Goal: Transaction & Acquisition: Obtain resource

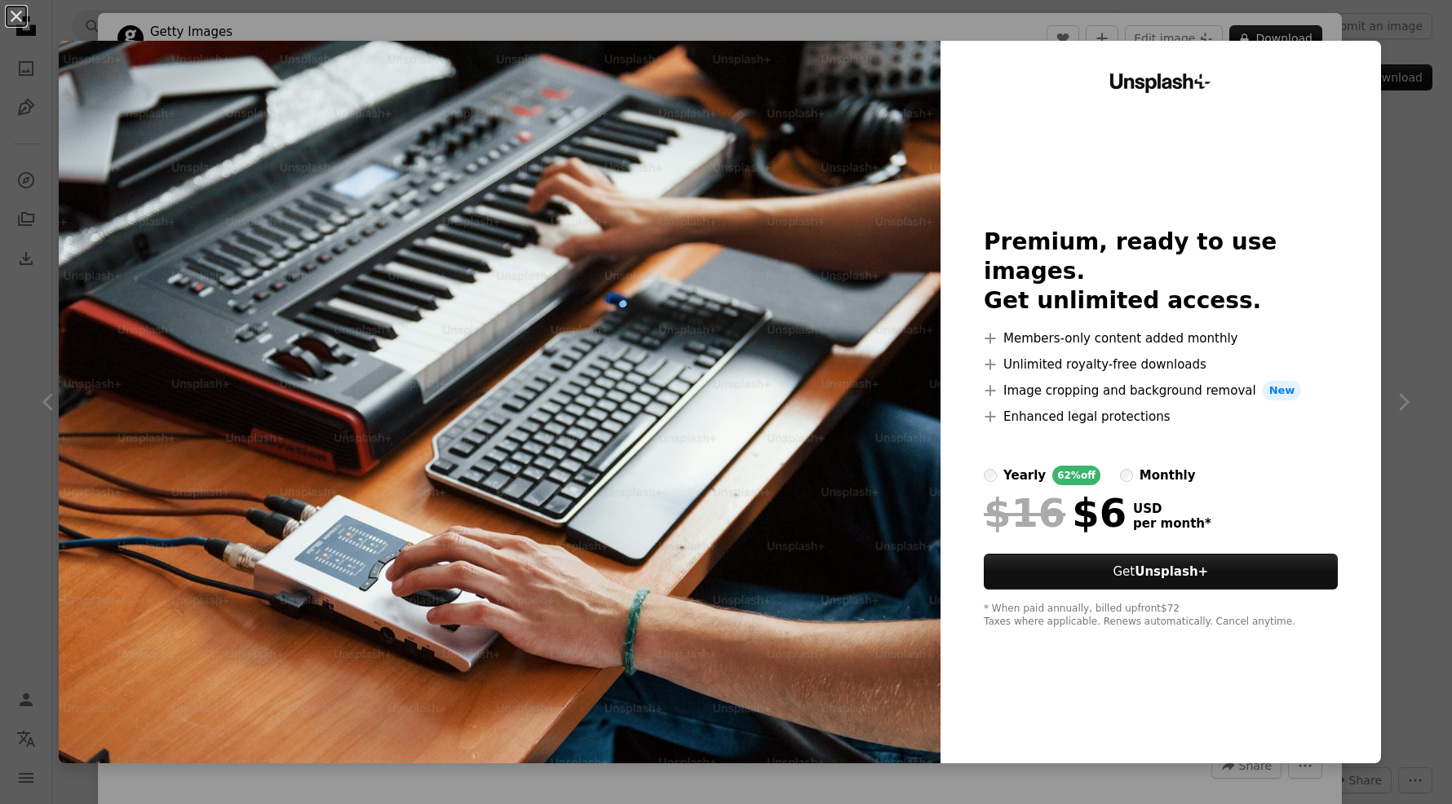
scroll to position [3120, 0]
click at [1418, 218] on div "An X shape Unsplash+ Premium, ready to use images. Get unlimited access. A plus…" at bounding box center [726, 402] width 1452 height 804
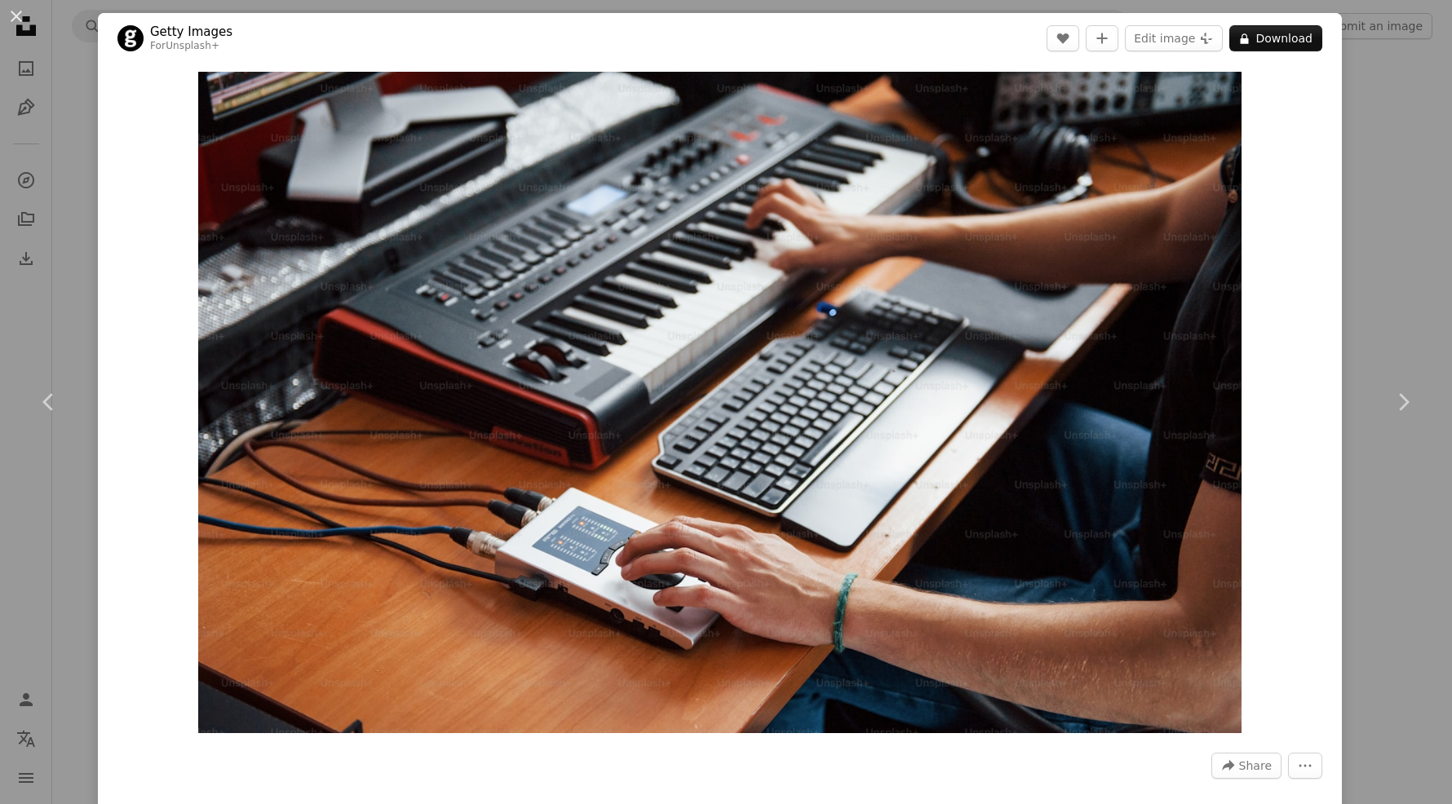
click at [1416, 198] on div "An X shape Chevron left Chevron right Getty Images For Unsplash+ A heart A plus…" at bounding box center [726, 402] width 1452 height 804
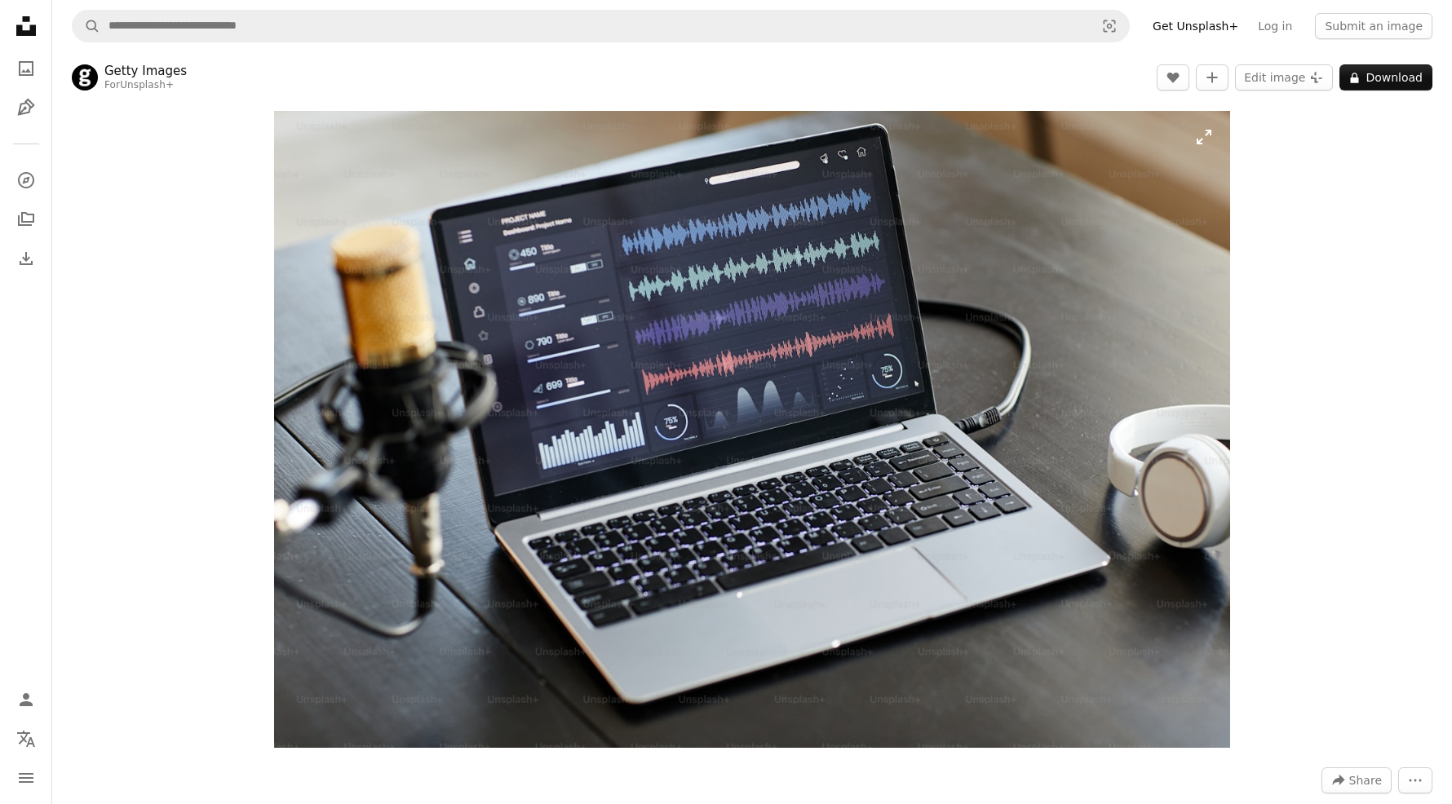
click at [1007, 424] on img "Zoom in on this image" at bounding box center [752, 429] width 956 height 637
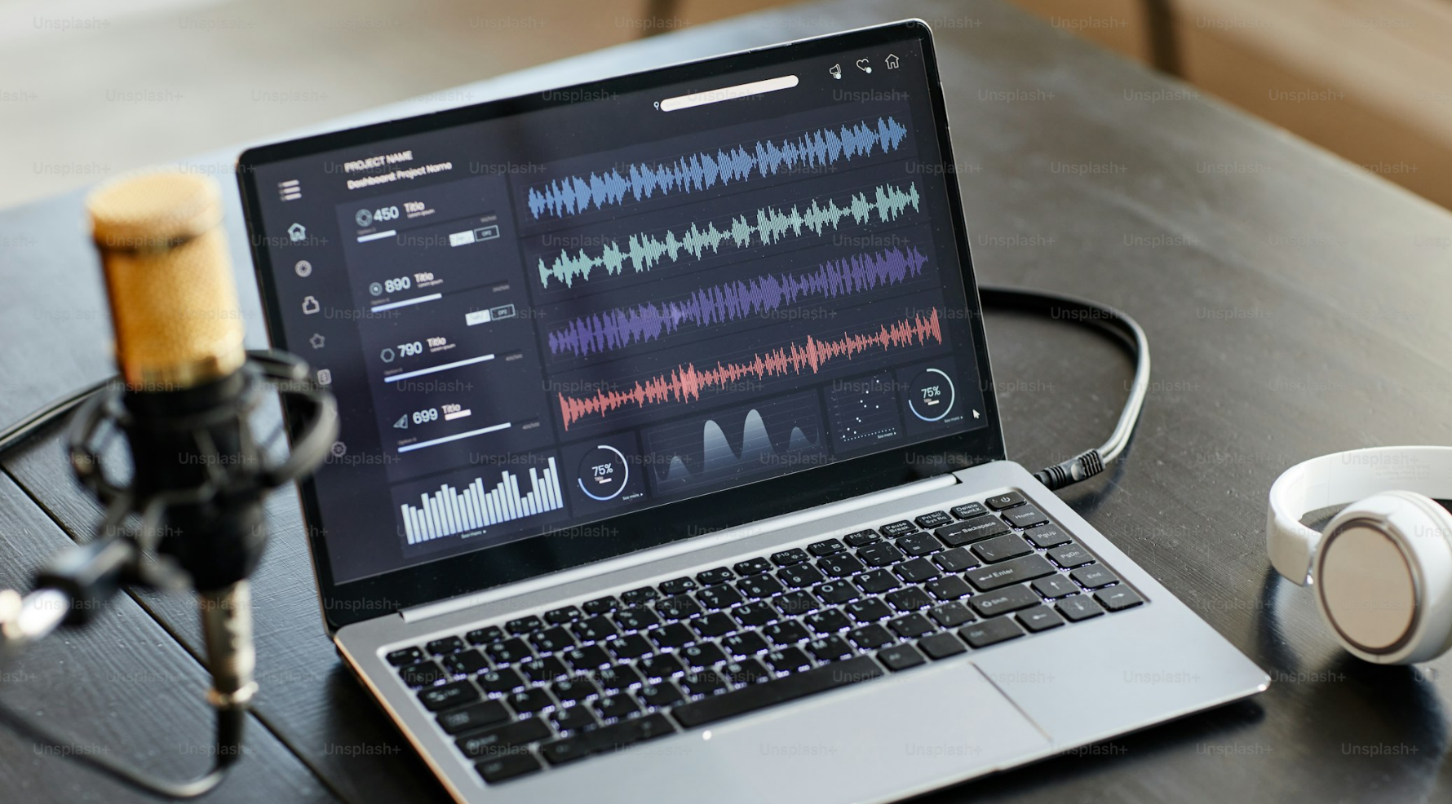
scroll to position [82, 0]
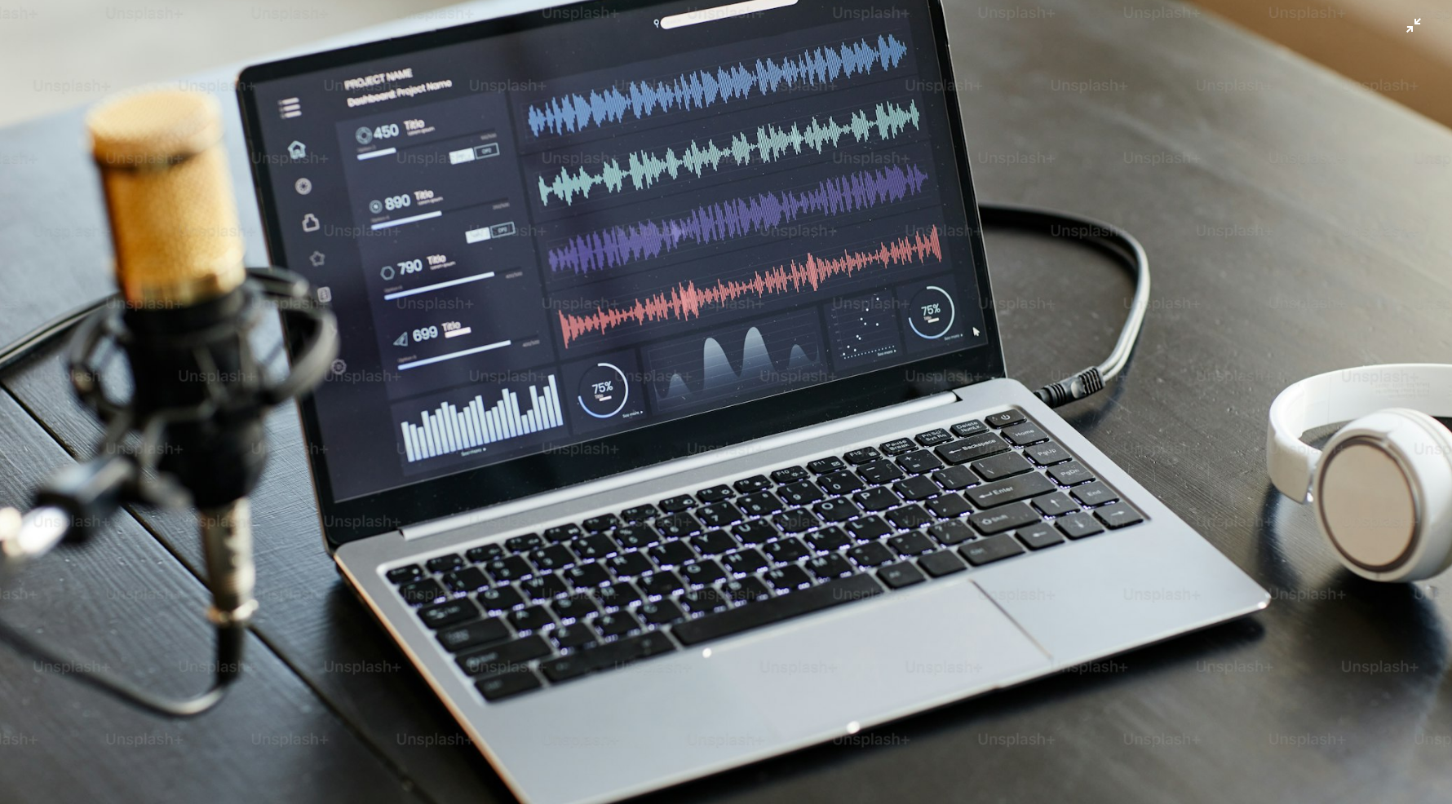
click at [1416, 26] on img "Zoom out on this image" at bounding box center [725, 401] width 1453 height 969
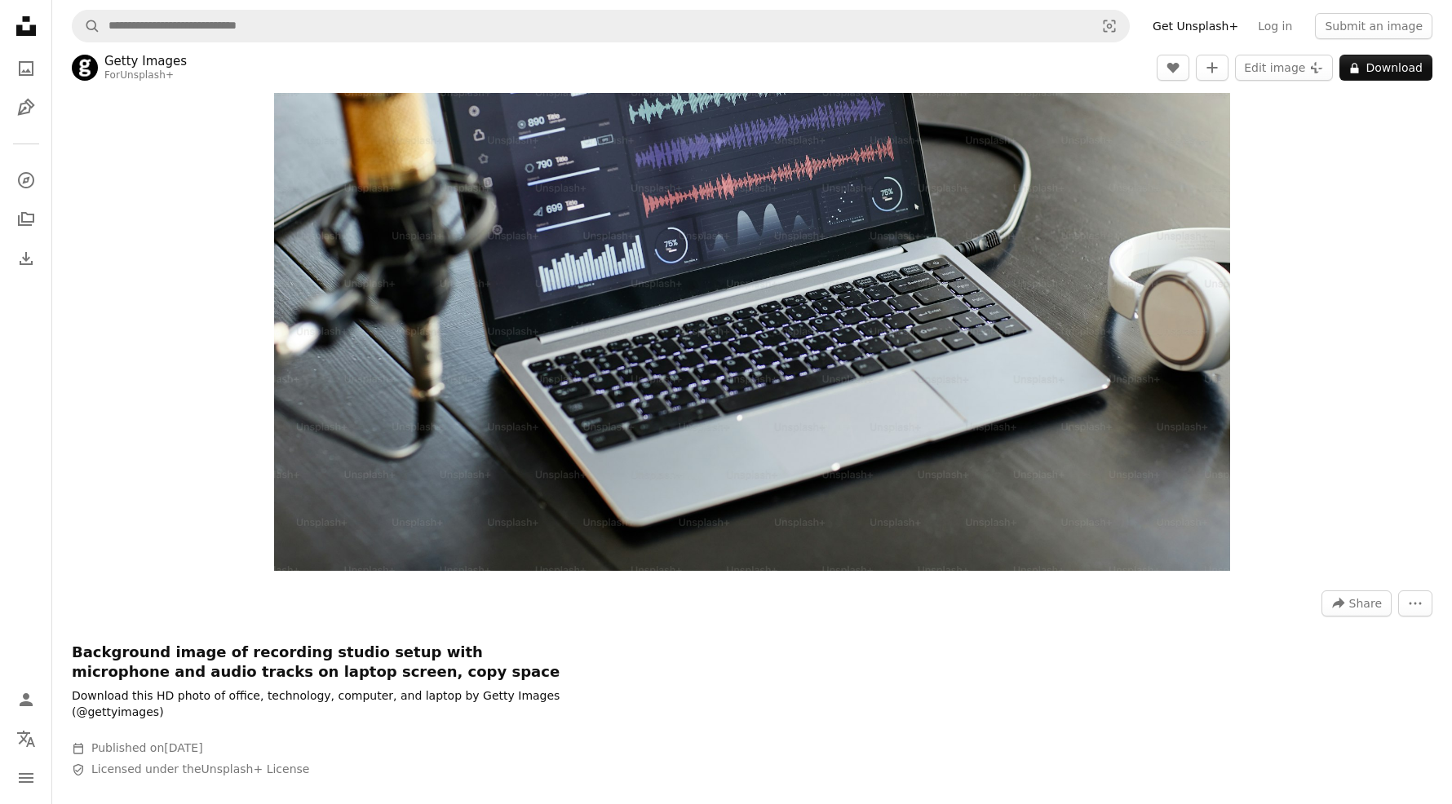
scroll to position [0, 0]
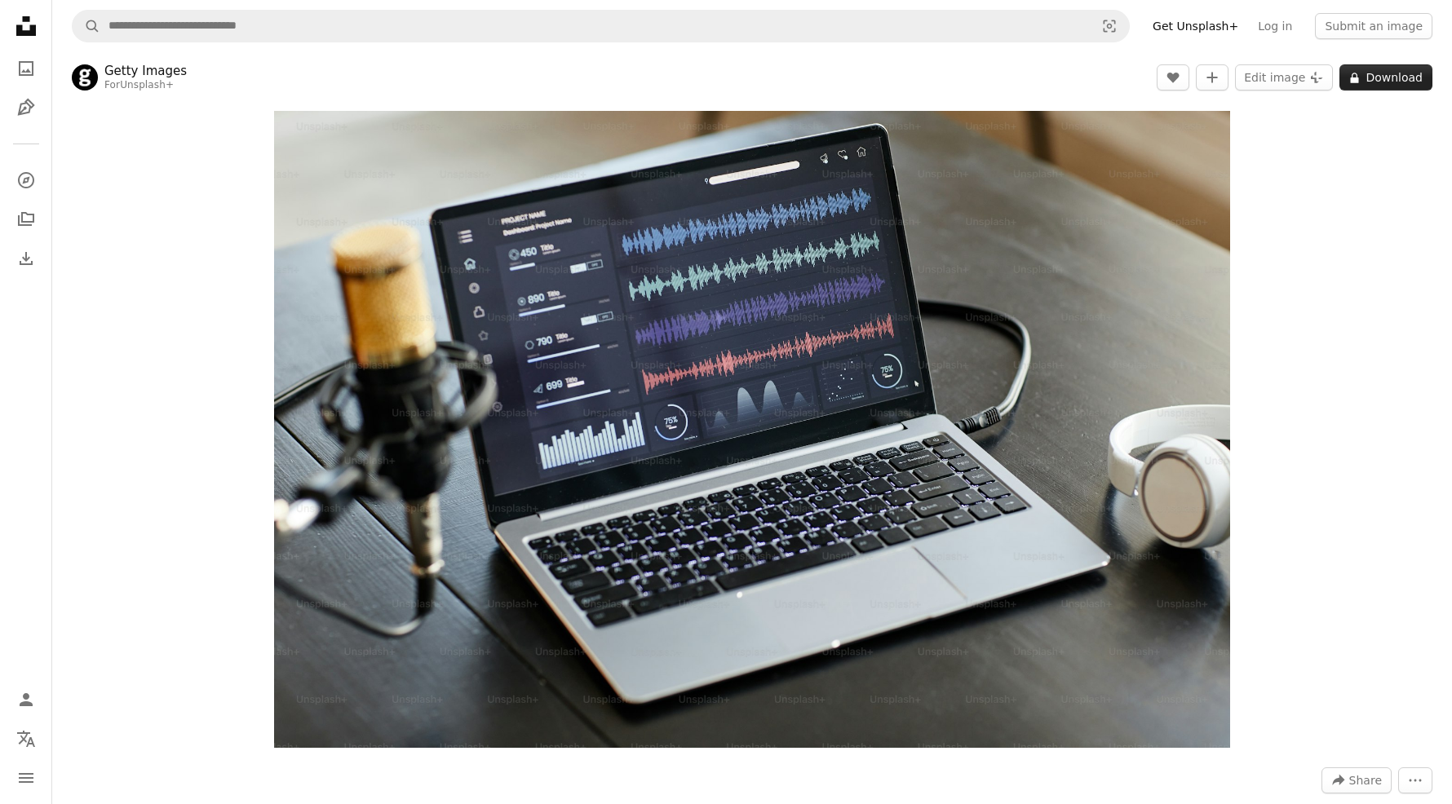
click at [1391, 77] on button "A lock Download" at bounding box center [1385, 77] width 93 height 26
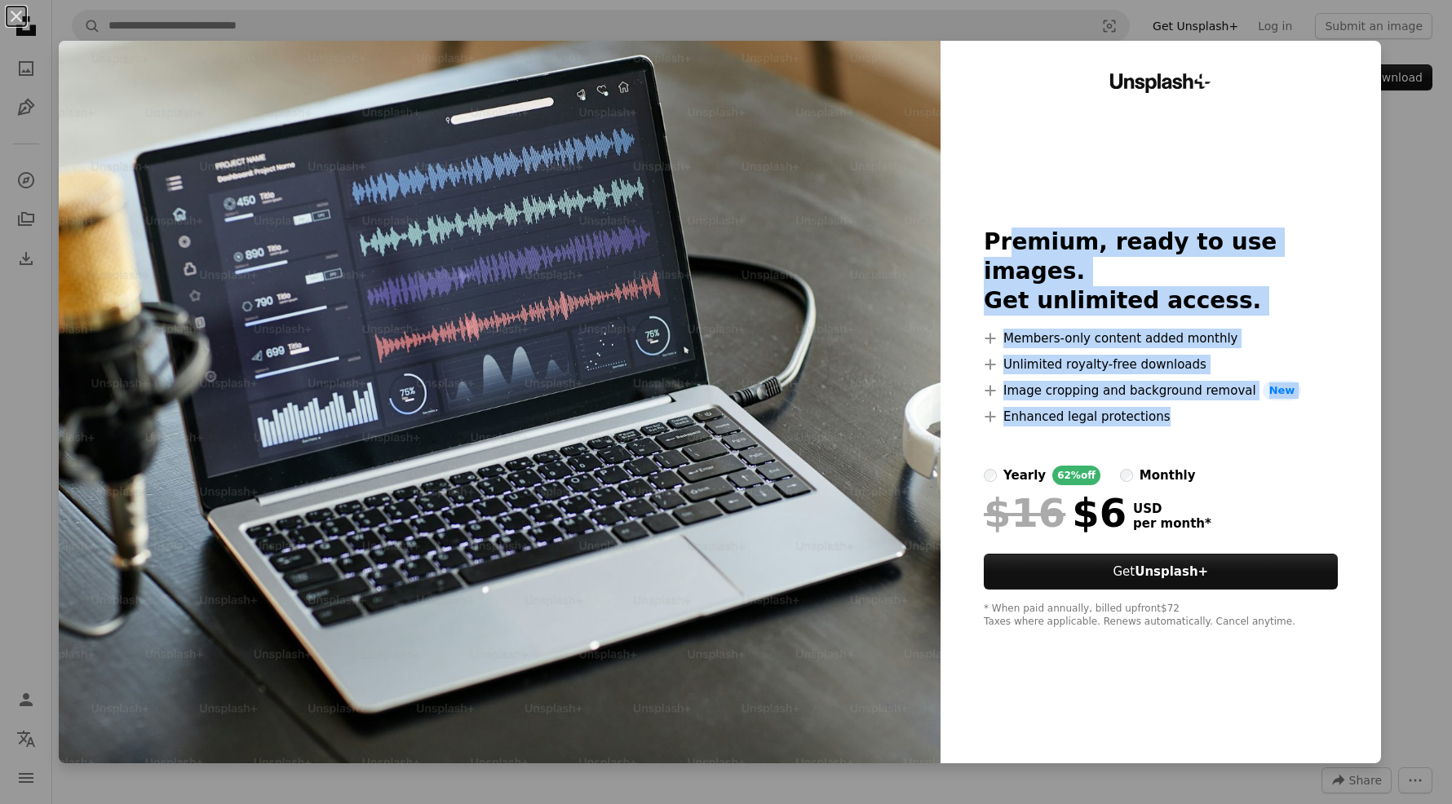
drag, startPoint x: 1036, startPoint y: 286, endPoint x: 1201, endPoint y: 436, distance: 223.4
click at [1202, 437] on div "Premium, ready to use images. Get unlimited access. A plus sign Members-only co…" at bounding box center [1161, 428] width 354 height 401
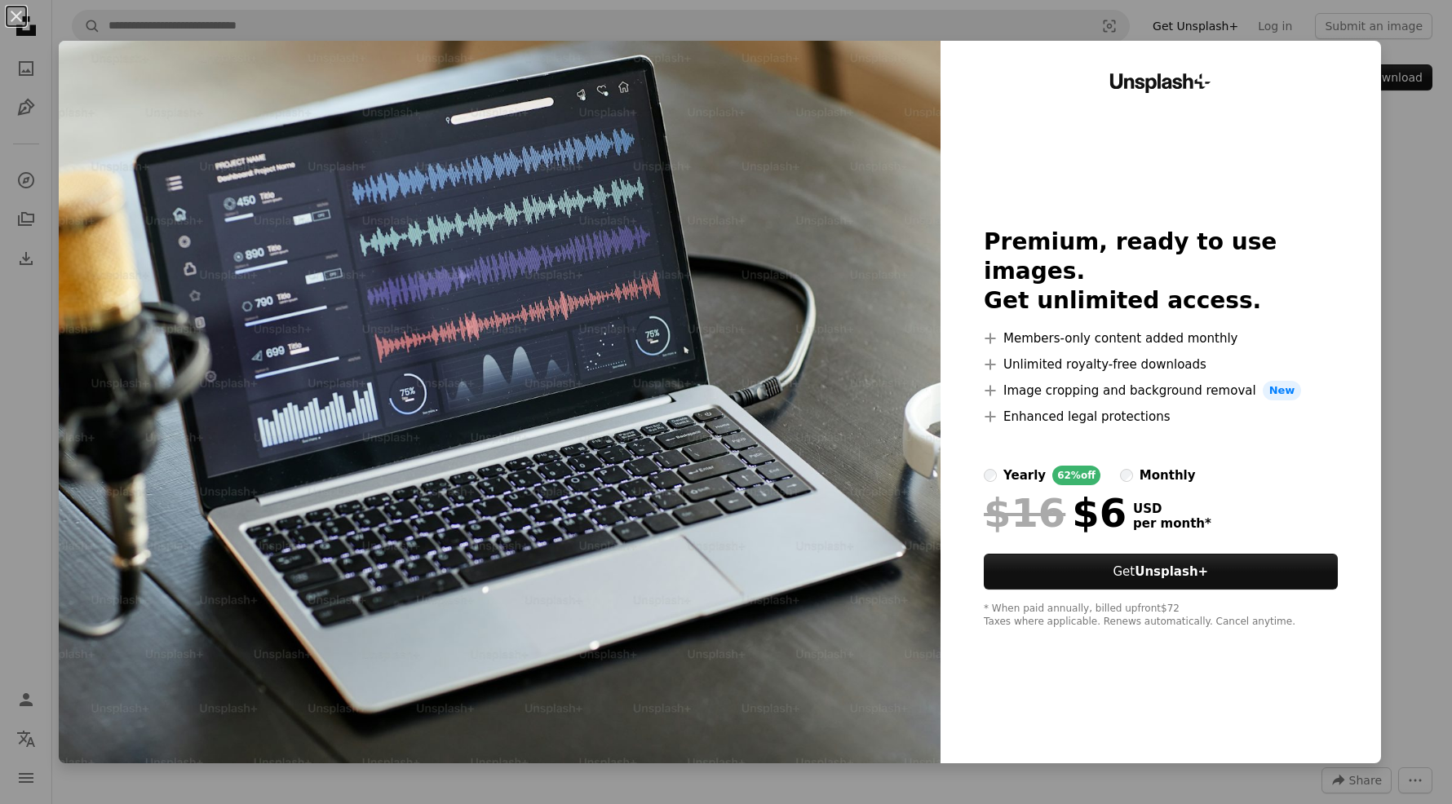
click at [1201, 427] on div at bounding box center [1161, 446] width 354 height 39
click at [1439, 241] on div "An X shape Unsplash+ Premium, ready to use images. Get unlimited access. A plus…" at bounding box center [726, 402] width 1452 height 804
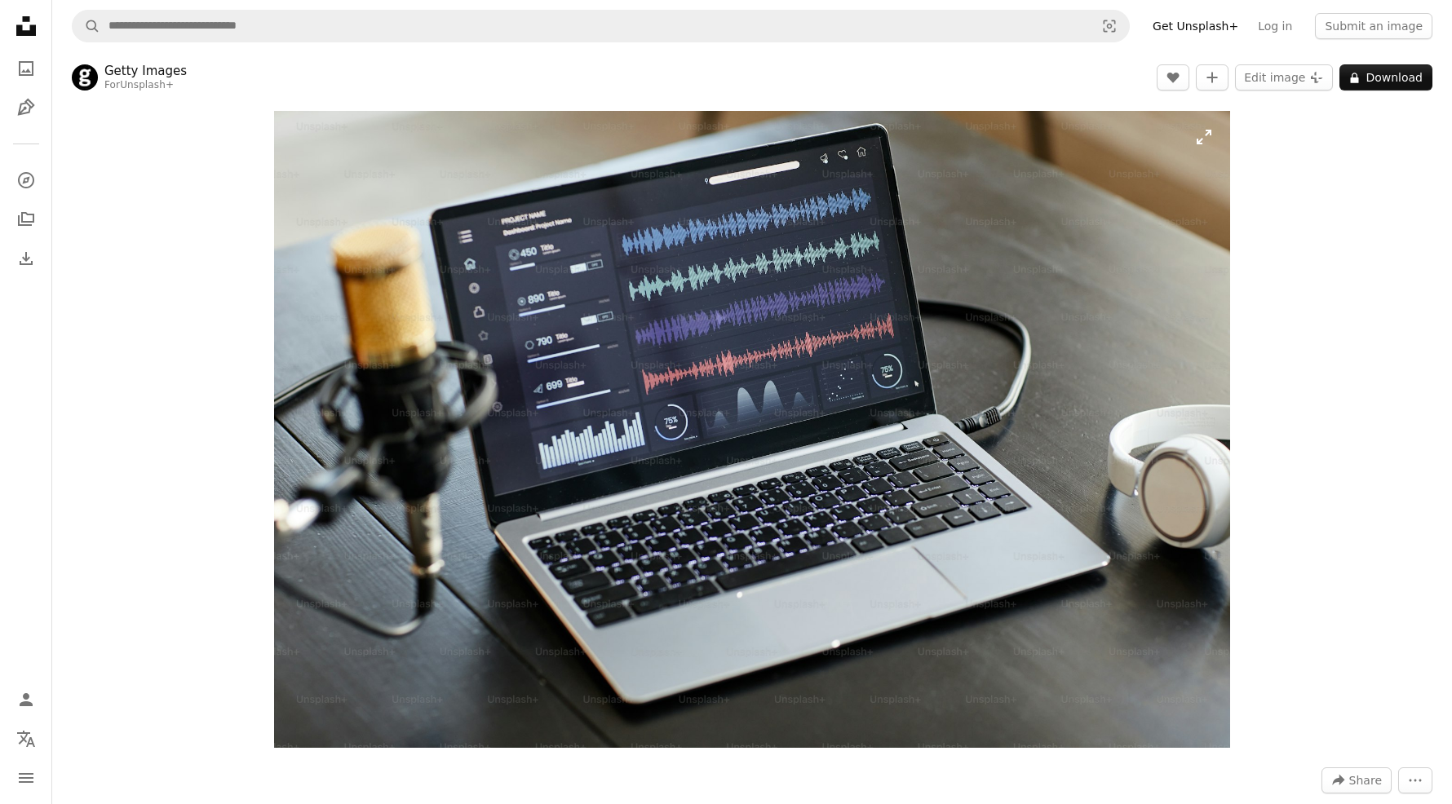
click at [1202, 143] on img "Zoom in on this image" at bounding box center [752, 429] width 956 height 637
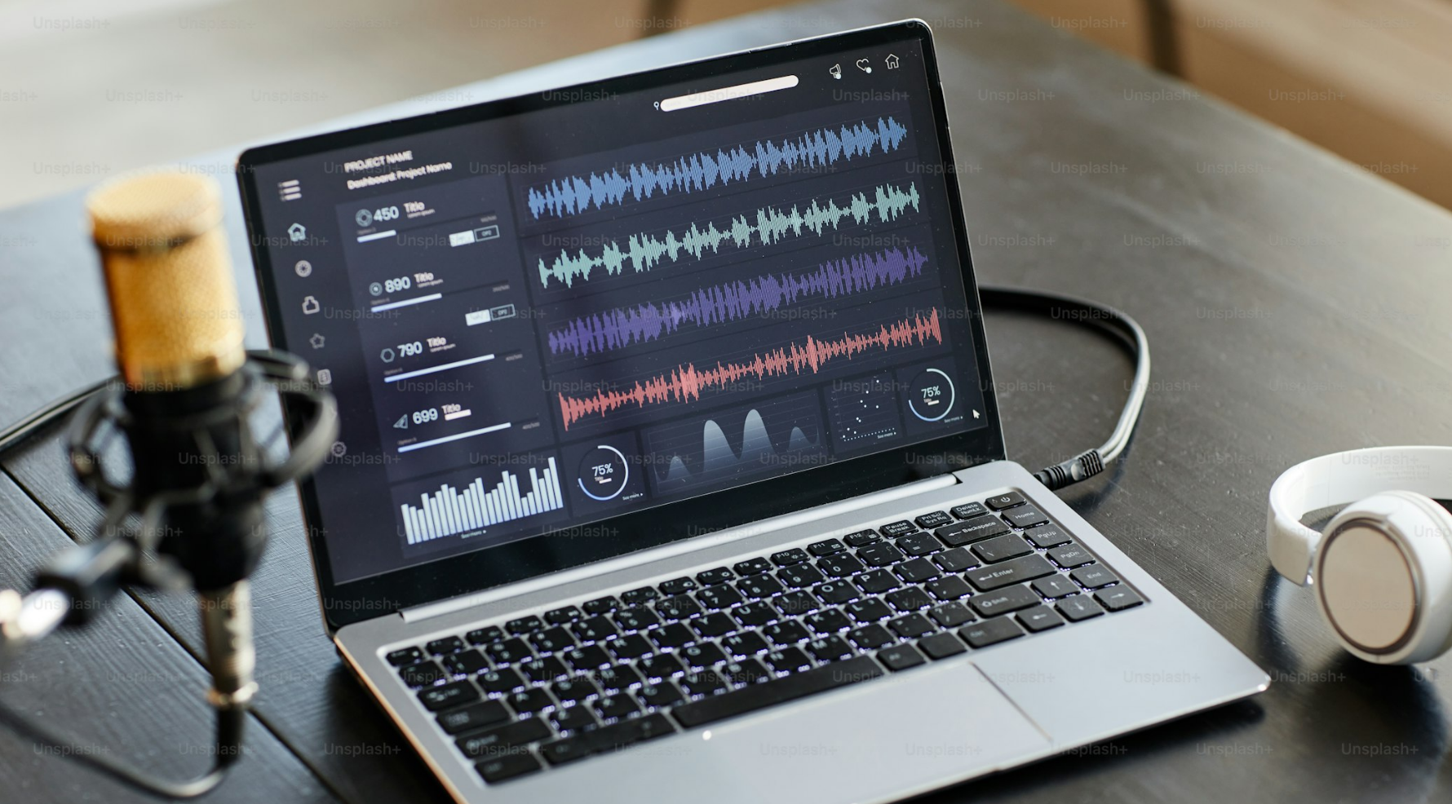
scroll to position [82, 0]
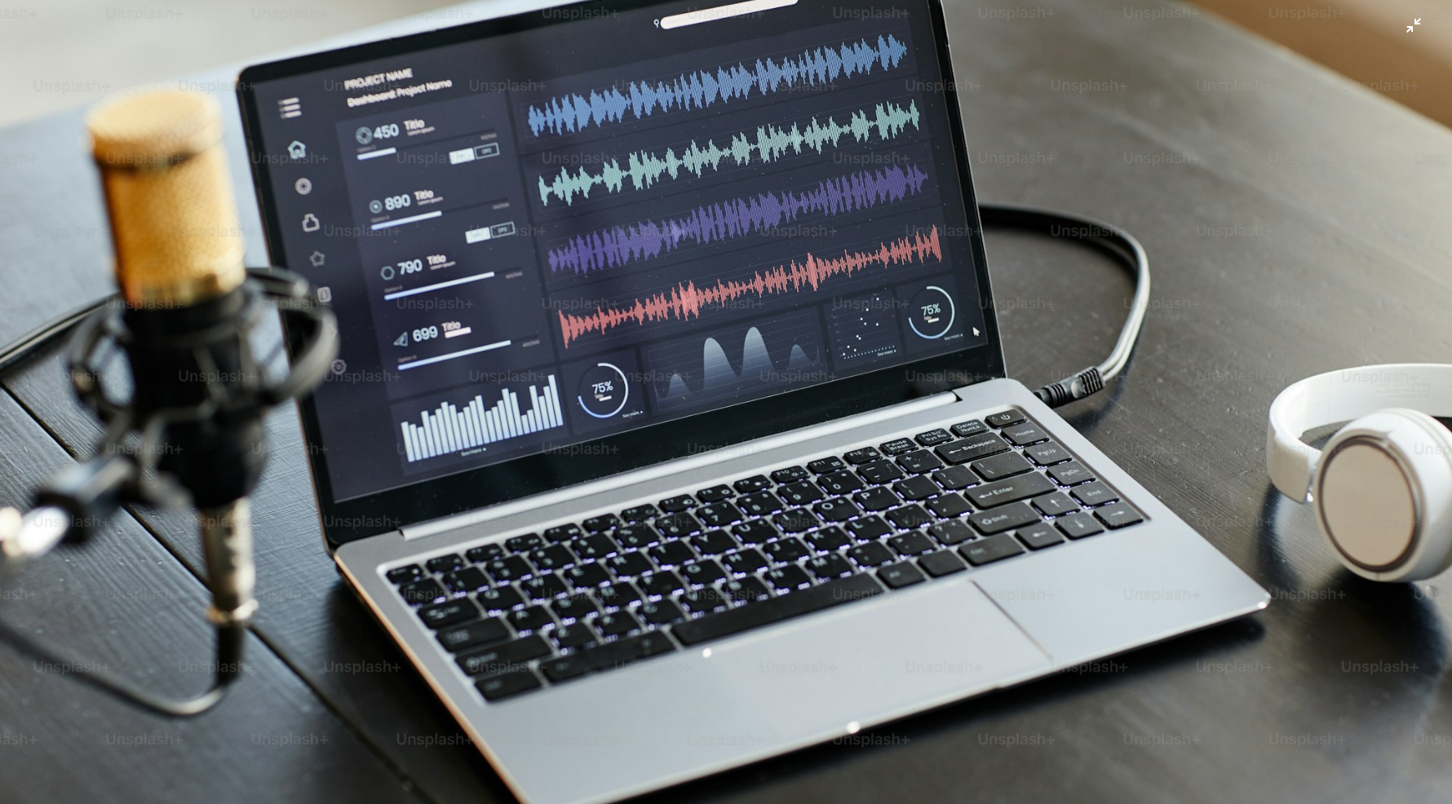
click at [1088, 250] on img "Zoom out on this image" at bounding box center [725, 401] width 1453 height 969
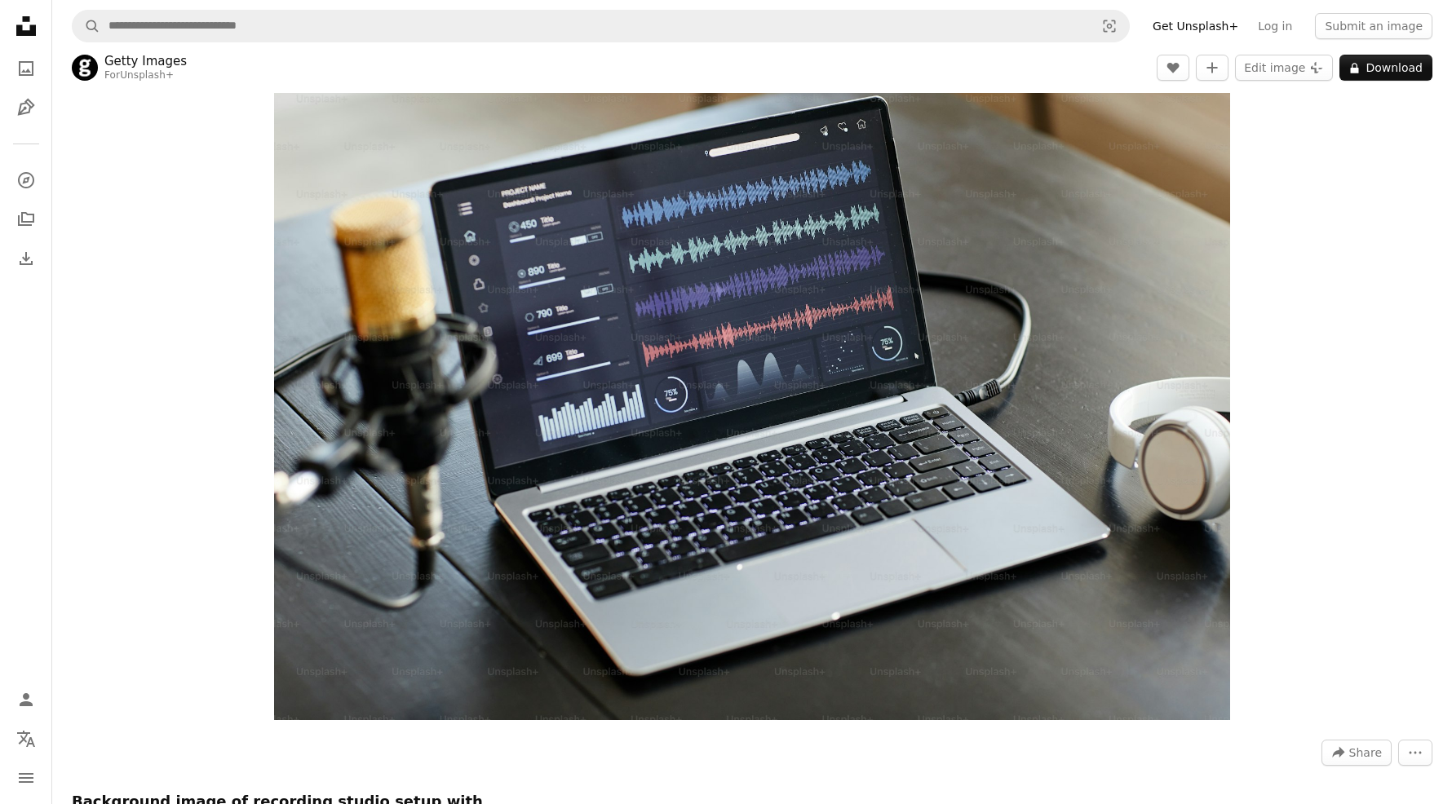
scroll to position [0, 0]
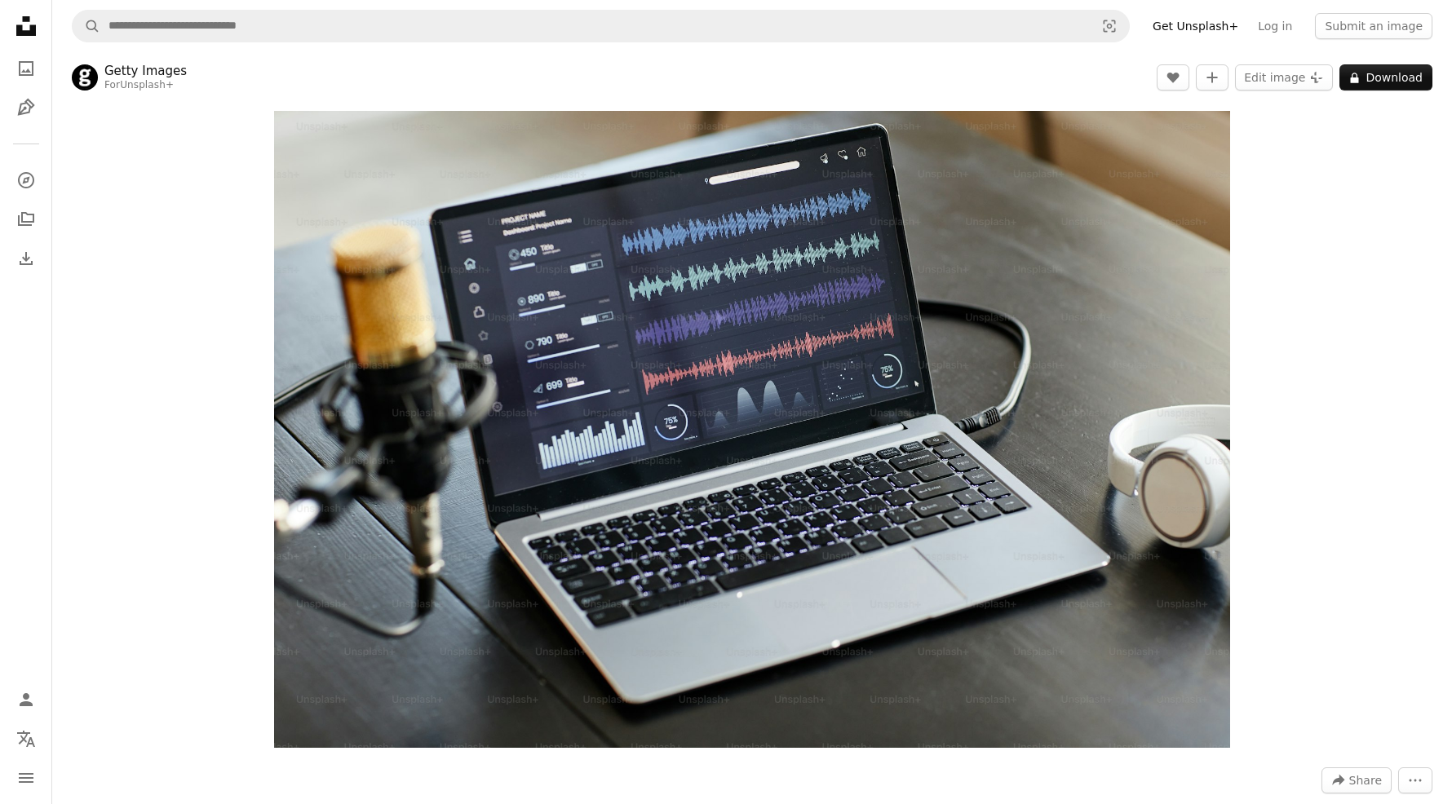
click at [942, 87] on header "Getty Images For Unsplash+ A heart A plus sign Edit image Plus sign for Unsplas…" at bounding box center [752, 77] width 1400 height 51
click at [1387, 444] on div "Zoom in" at bounding box center [752, 429] width 1400 height 653
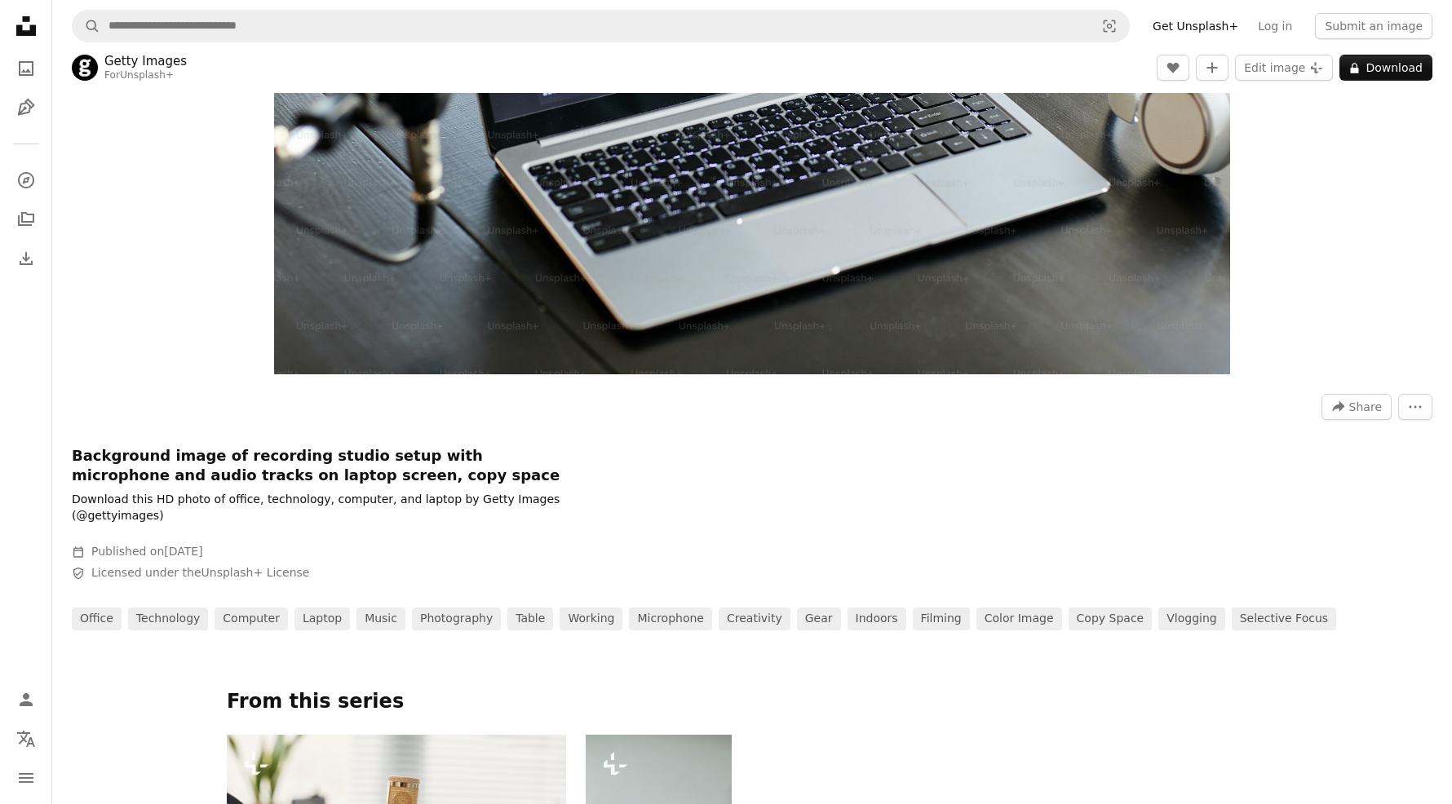
scroll to position [1181, 0]
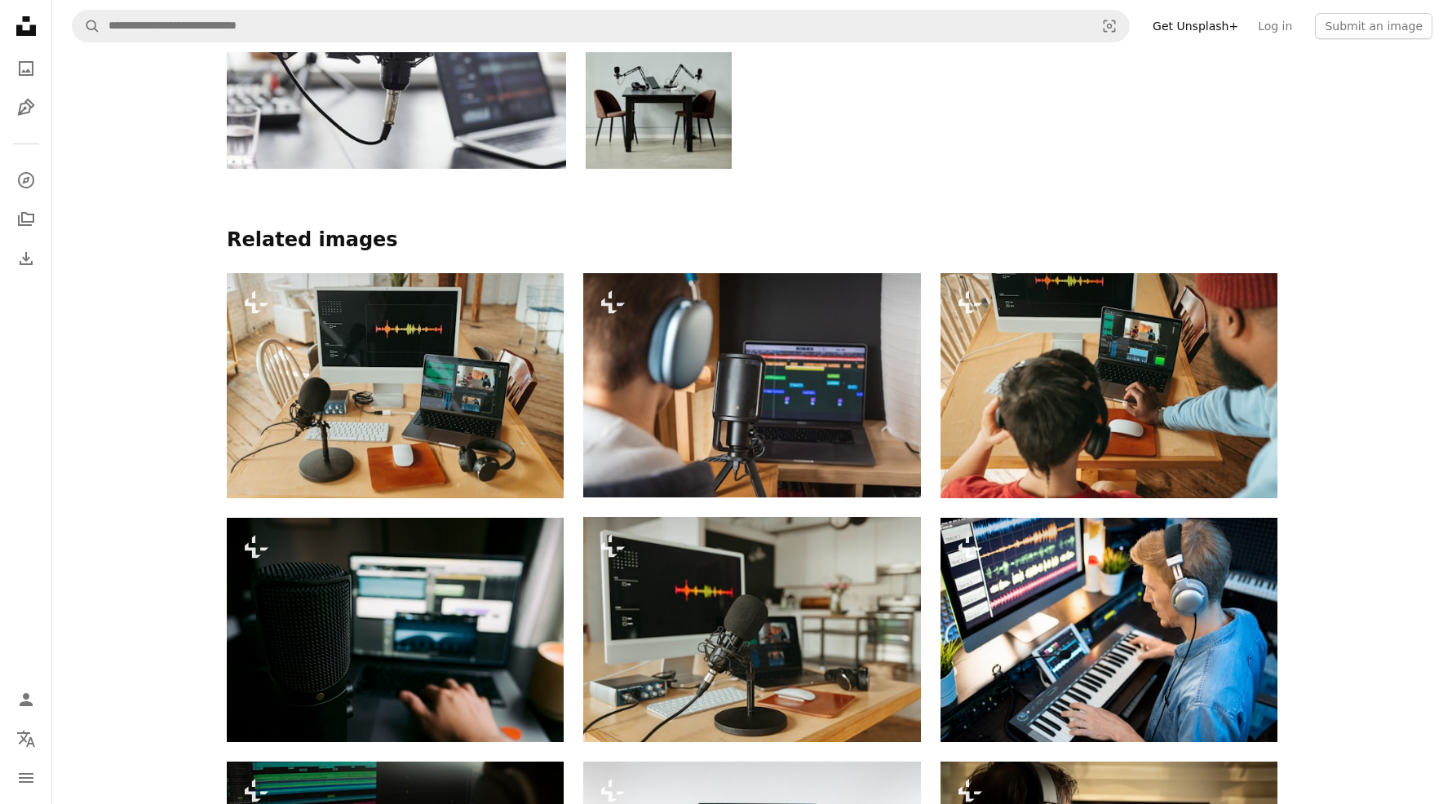
scroll to position [1719, 0]
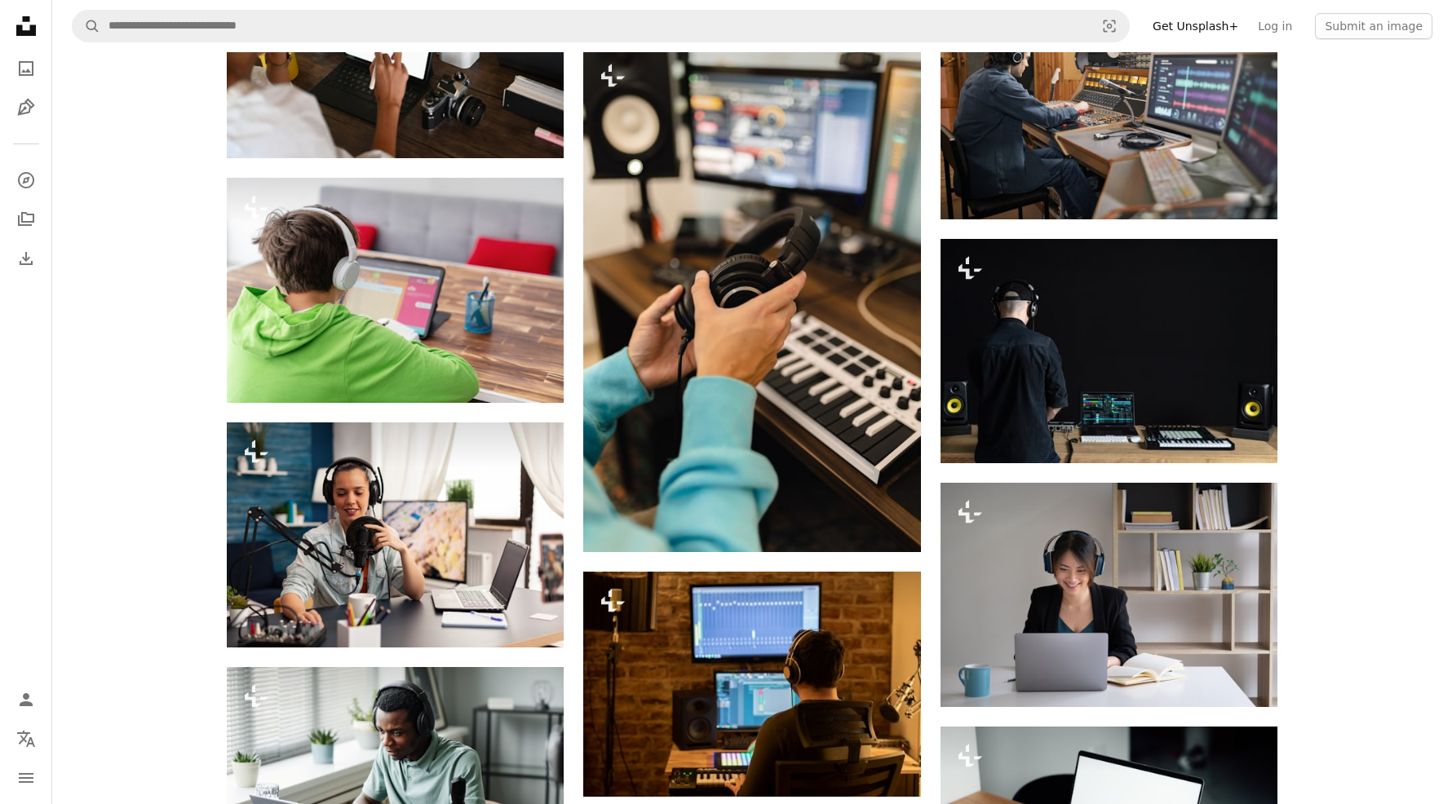
scroll to position [7723, 0]
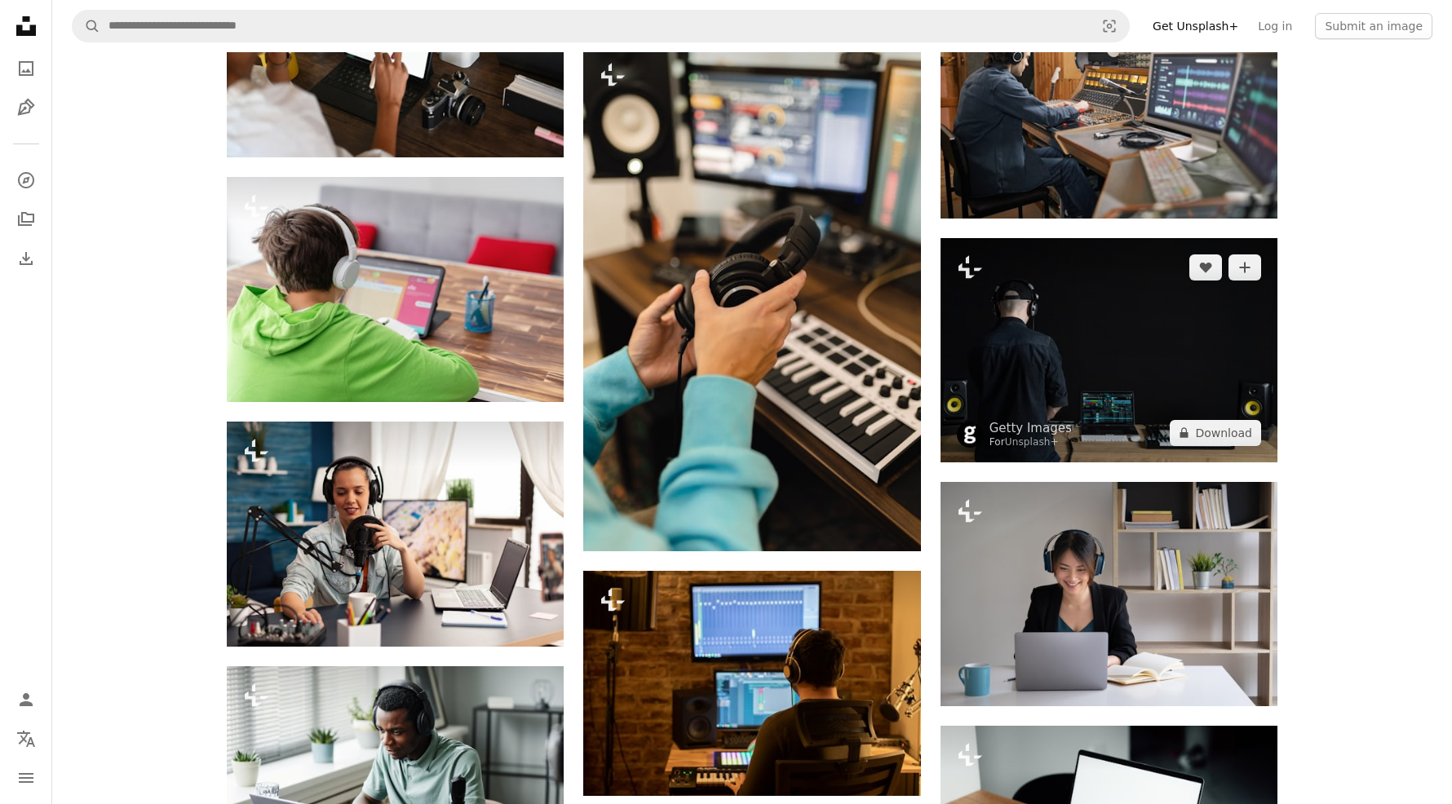
click at [1202, 329] on img at bounding box center [1108, 350] width 337 height 224
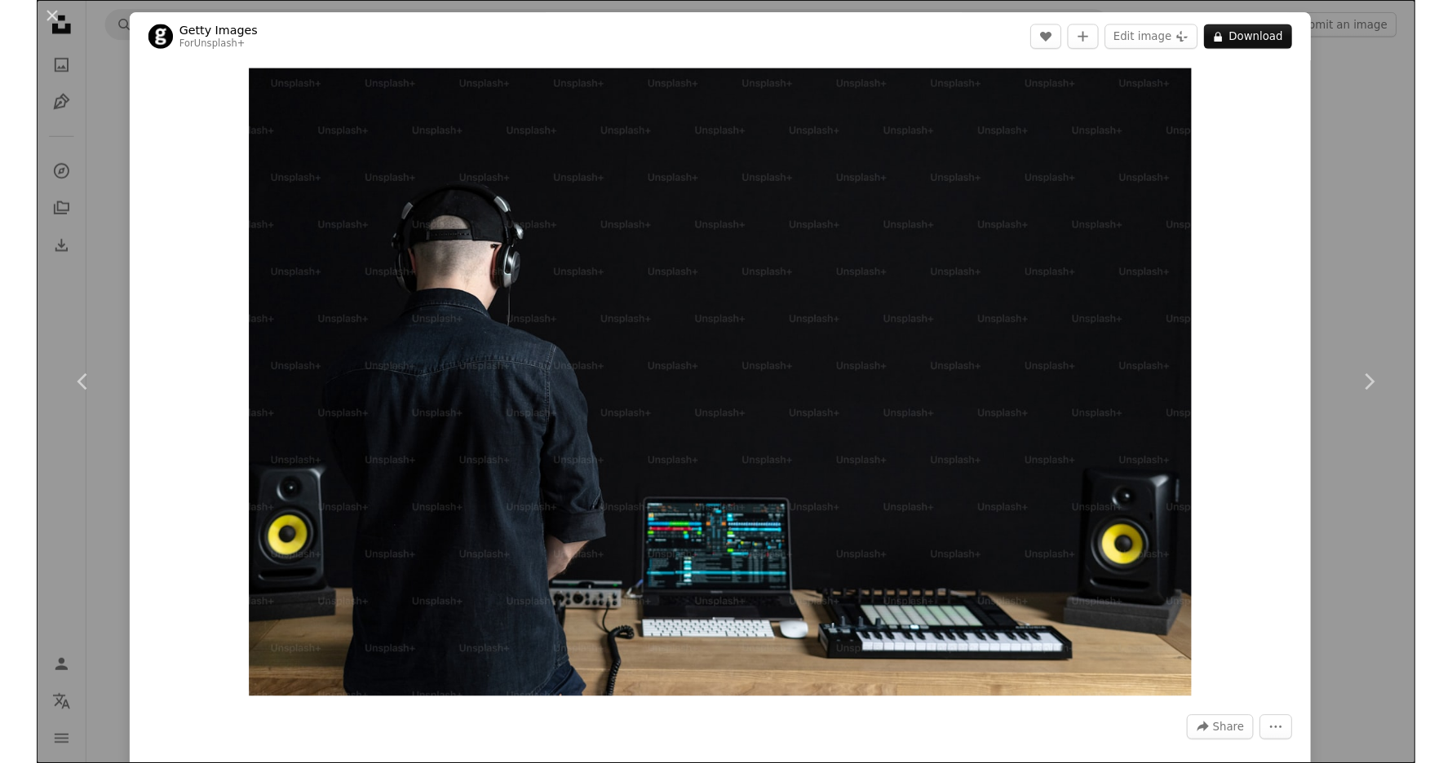
scroll to position [7683, 0]
